Goal: Information Seeking & Learning: Learn about a topic

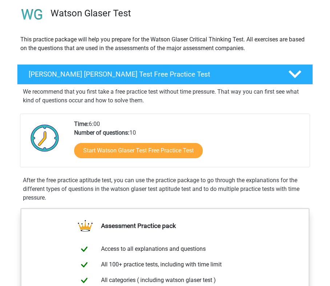
scroll to position [69, 0]
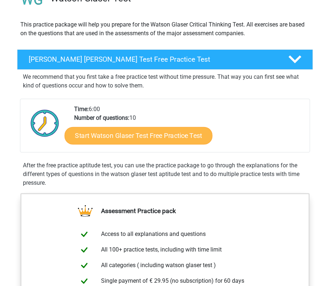
click at [134, 138] on link "Start Watson Glaser Test Free Practice Test" at bounding box center [139, 135] width 148 height 17
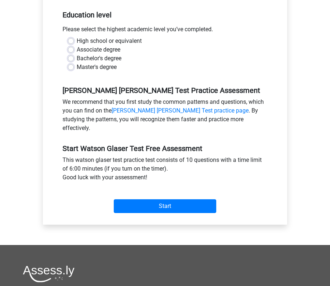
scroll to position [135, 0]
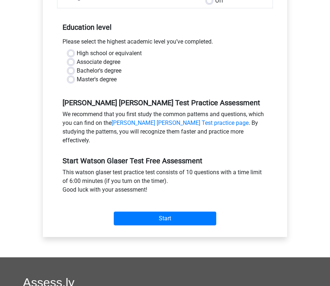
click at [71, 58] on div "Associate degree" at bounding box center [165, 62] width 194 height 9
click at [77, 52] on label "High school or equivalent" at bounding box center [109, 53] width 65 height 9
click at [71, 52] on input "High school or equivalent" at bounding box center [71, 52] width 6 height 7
radio input "true"
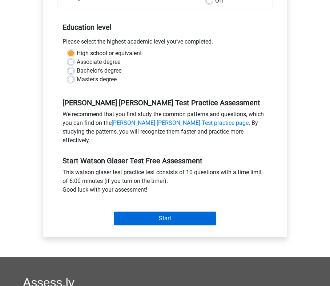
click at [140, 212] on input "Start" at bounding box center [165, 219] width 102 height 14
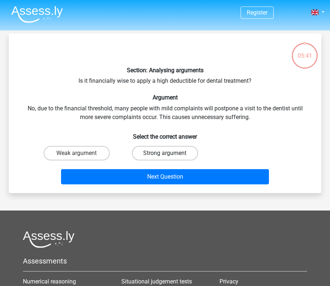
click at [159, 151] on label "Strong argument" at bounding box center [165, 153] width 66 height 15
click at [165, 153] on input "Strong argument" at bounding box center [167, 155] width 5 height 5
radio input "true"
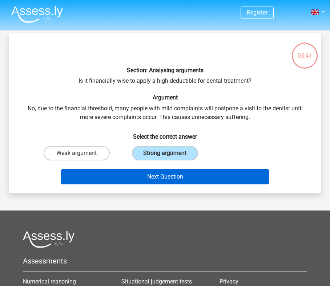
click at [158, 176] on button "Next Question" at bounding box center [164, 176] width 207 height 15
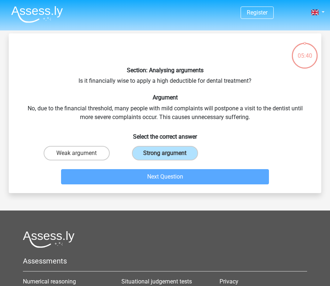
scroll to position [33, 0]
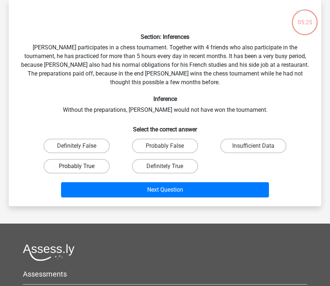
click at [99, 168] on label "Probably True" at bounding box center [77, 166] width 66 height 15
click at [81, 168] on input "Probably True" at bounding box center [79, 168] width 5 height 5
radio input "true"
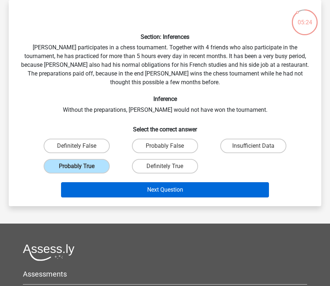
click at [113, 191] on button "Next Question" at bounding box center [164, 189] width 207 height 15
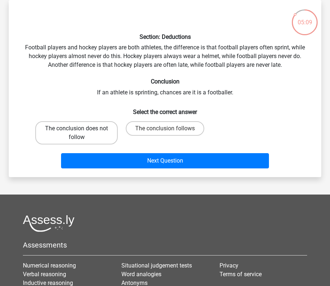
click at [105, 136] on label "The conclusion does not follow" at bounding box center [76, 132] width 82 height 23
click at [81, 133] on input "The conclusion does not follow" at bounding box center [79, 130] width 5 height 5
radio input "true"
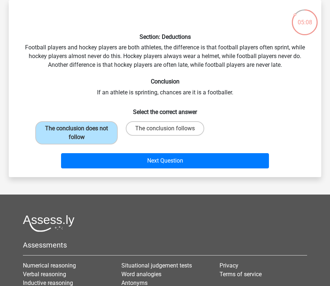
click at [113, 152] on div "Next Question" at bounding box center [164, 159] width 289 height 24
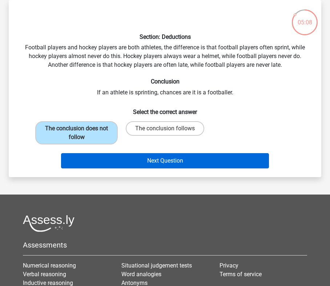
click at [111, 168] on button "Next Question" at bounding box center [164, 160] width 207 height 15
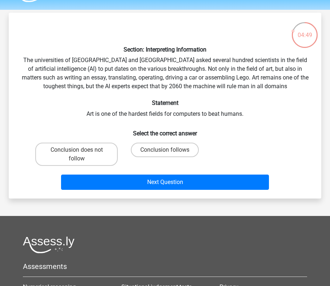
scroll to position [21, 0]
click at [144, 154] on label "Conclusion follows" at bounding box center [165, 150] width 68 height 15
click at [165, 154] on input "Conclusion follows" at bounding box center [167, 152] width 5 height 5
radio input "true"
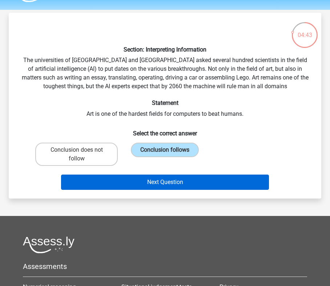
click at [142, 184] on button "Next Question" at bounding box center [164, 182] width 207 height 15
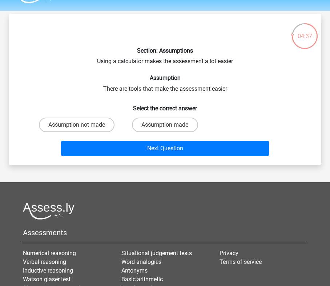
scroll to position [17, 0]
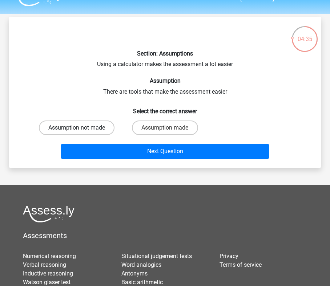
click at [106, 125] on label "Assumption not made" at bounding box center [76, 127] width 75 height 15
click at [81, 128] on input "Assumption not made" at bounding box center [79, 130] width 5 height 5
radio input "true"
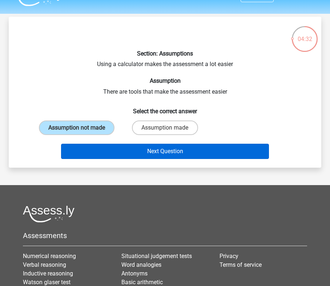
click at [114, 159] on button "Next Question" at bounding box center [164, 151] width 207 height 15
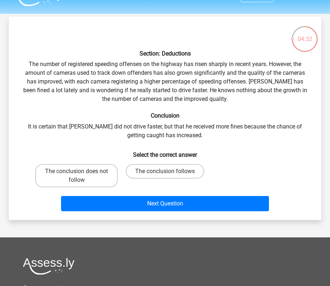
scroll to position [33, 0]
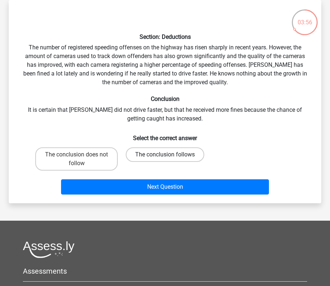
click at [140, 151] on label "The conclusion follows" at bounding box center [165, 154] width 78 height 15
click at [165, 155] on input "The conclusion follows" at bounding box center [167, 157] width 5 height 5
radio input "true"
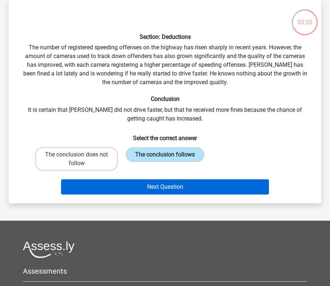
click at [139, 183] on button "Next Question" at bounding box center [164, 186] width 207 height 15
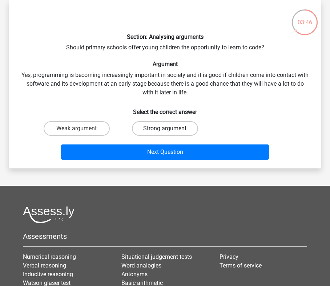
click at [151, 129] on label "Strong argument" at bounding box center [165, 128] width 66 height 15
click at [165, 129] on input "Strong argument" at bounding box center [167, 130] width 5 height 5
radio input "true"
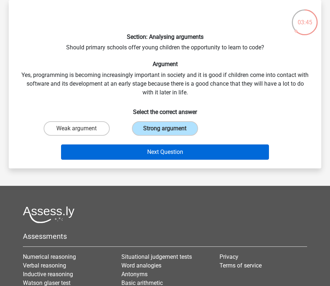
click at [149, 151] on button "Next Question" at bounding box center [164, 151] width 207 height 15
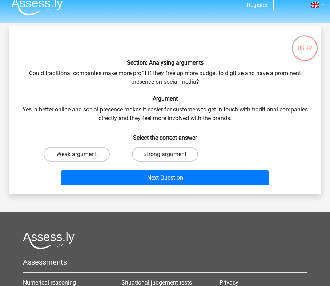
scroll to position [5, 0]
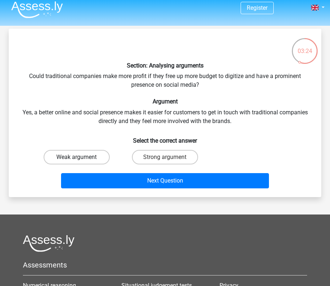
click at [91, 155] on label "Weak argument" at bounding box center [77, 157] width 66 height 15
click at [81, 157] on input "Weak argument" at bounding box center [79, 159] width 5 height 5
radio input "true"
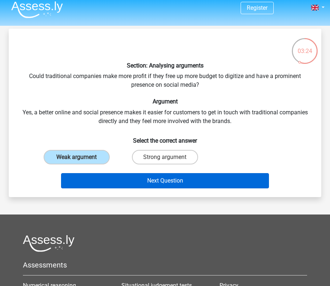
click at [106, 185] on button "Next Question" at bounding box center [164, 180] width 207 height 15
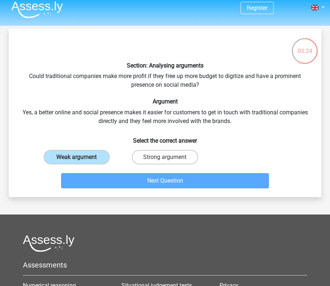
scroll to position [33, 0]
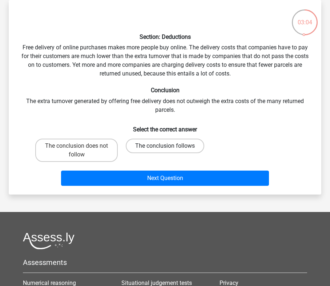
click at [145, 144] on label "The conclusion follows" at bounding box center [165, 146] width 78 height 15
click at [165, 146] on input "The conclusion follows" at bounding box center [167, 148] width 5 height 5
radio input "true"
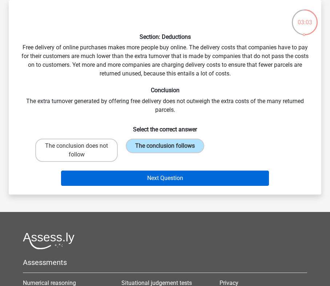
click at [150, 175] on button "Next Question" at bounding box center [164, 178] width 207 height 15
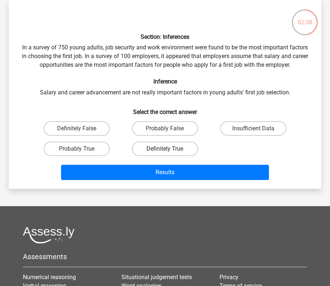
click at [158, 149] on label "Definitely True" at bounding box center [165, 149] width 66 height 15
click at [165, 149] on input "Definitely True" at bounding box center [167, 151] width 5 height 5
radio input "true"
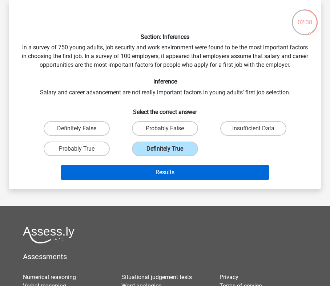
click at [157, 169] on button "Results" at bounding box center [164, 172] width 207 height 15
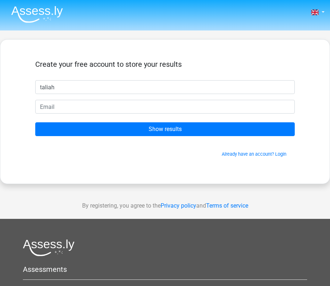
type input "taliah"
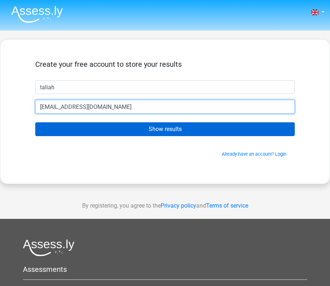
type input "[EMAIL_ADDRESS][DOMAIN_NAME]"
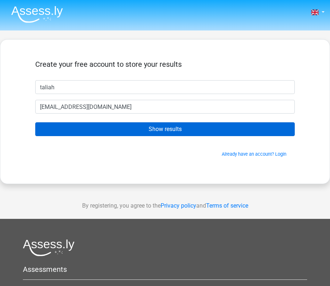
click at [98, 135] on input "Show results" at bounding box center [164, 129] width 259 height 14
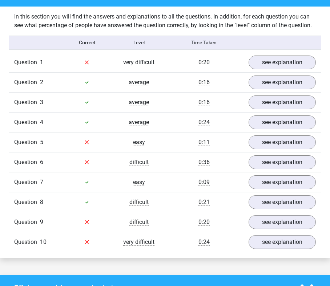
scroll to position [570, 0]
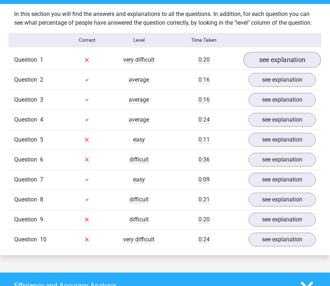
click at [265, 65] on link "see explanation" at bounding box center [281, 60] width 77 height 16
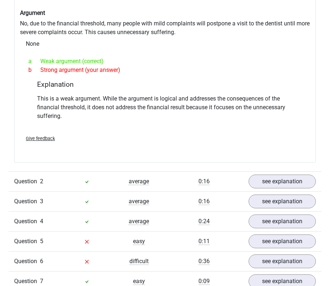
scroll to position [670, 0]
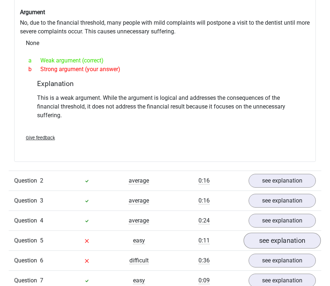
click at [274, 236] on link "see explanation" at bounding box center [281, 241] width 77 height 16
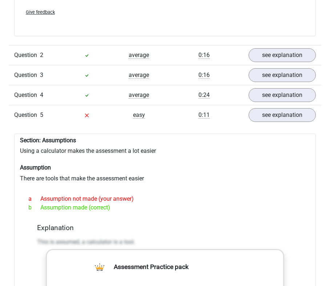
scroll to position [795, 0]
click at [270, 122] on link "see explanation" at bounding box center [281, 115] width 77 height 16
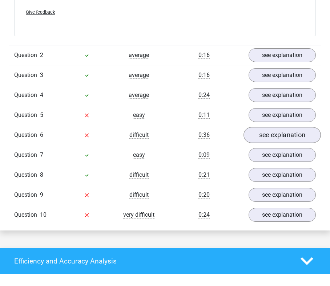
click at [270, 134] on link "see explanation" at bounding box center [281, 135] width 77 height 16
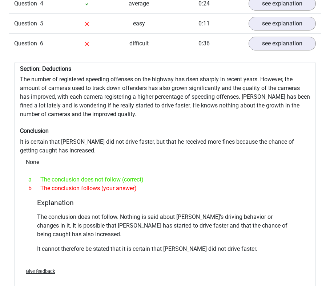
scroll to position [865, 0]
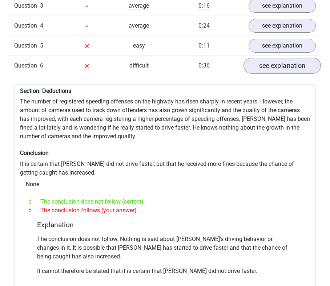
click at [271, 72] on link "see explanation" at bounding box center [281, 66] width 77 height 16
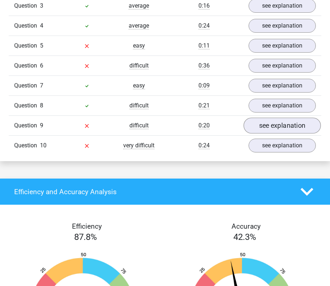
click at [271, 128] on link "see explanation" at bounding box center [281, 126] width 77 height 16
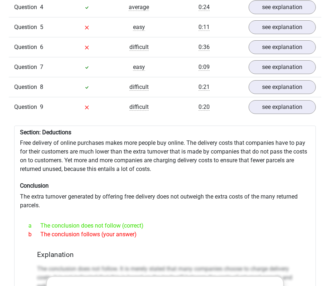
scroll to position [884, 0]
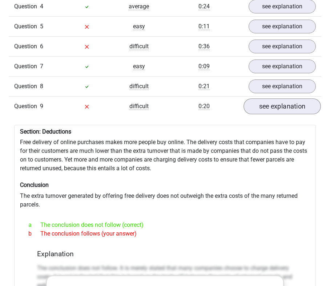
click at [272, 111] on link "see explanation" at bounding box center [281, 106] width 77 height 16
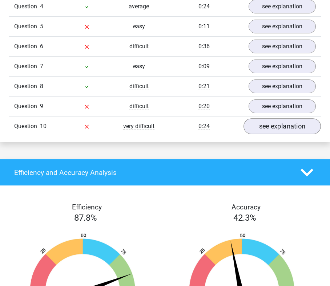
click at [275, 130] on link "see explanation" at bounding box center [281, 126] width 77 height 16
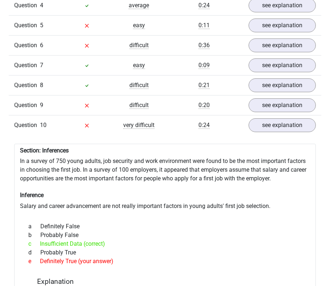
scroll to position [877, 0]
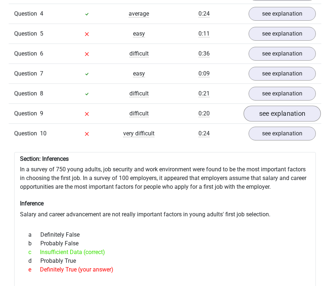
click at [279, 116] on link "see explanation" at bounding box center [281, 114] width 77 height 16
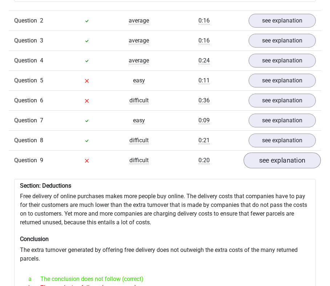
scroll to position [820, 0]
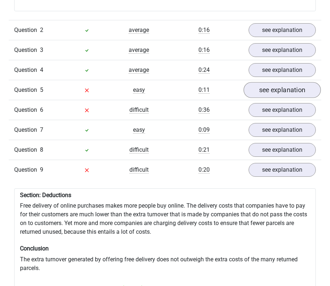
click at [278, 96] on link "see explanation" at bounding box center [281, 90] width 77 height 16
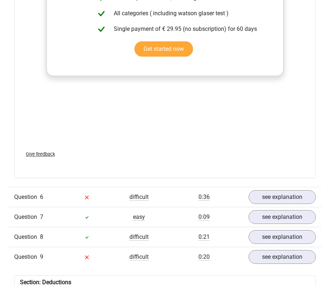
scroll to position [1110, 0]
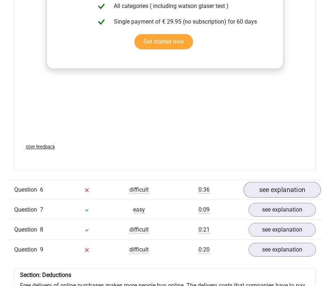
click at [278, 195] on link "see explanation" at bounding box center [281, 190] width 77 height 16
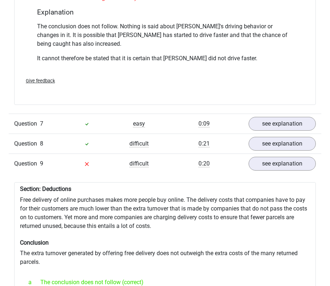
scroll to position [1447, 0]
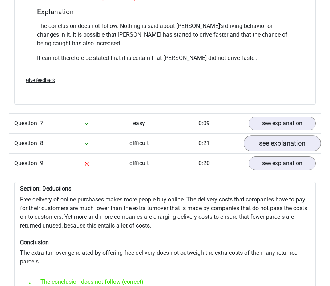
click at [262, 143] on link "see explanation" at bounding box center [281, 144] width 77 height 16
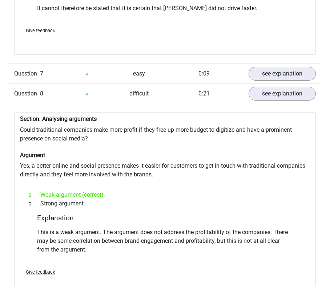
scroll to position [1505, 0]
